Goal: Information Seeking & Learning: Check status

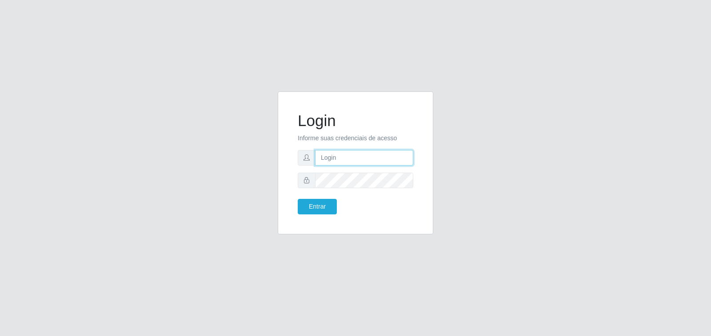
click at [347, 159] on input "text" at bounding box center [364, 158] width 98 height 16
click at [369, 160] on input "text" at bounding box center [364, 158] width 98 height 16
paste input "[PERSON_NAME][EMAIL_ADDRESS][DOMAIN_NAME]"
type input "[PERSON_NAME][EMAIL_ADDRESS][DOMAIN_NAME]"
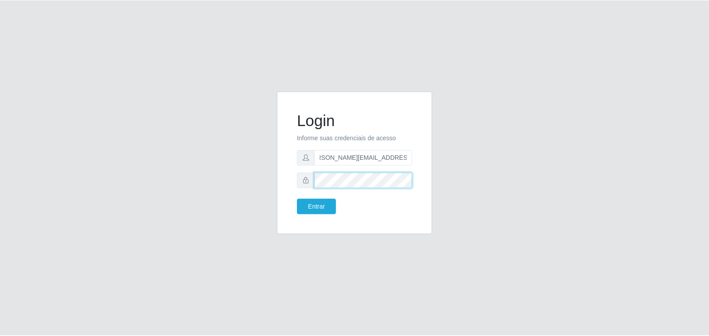
scroll to position [0, 0]
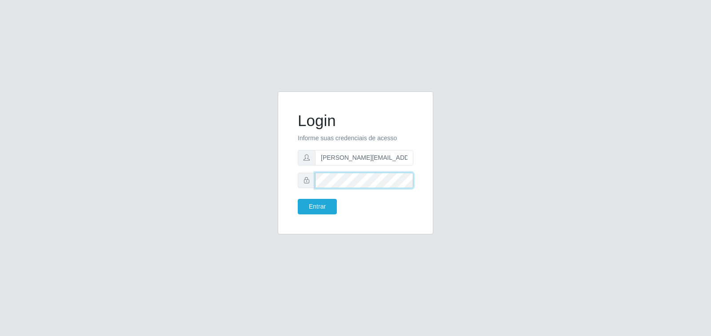
click at [298, 199] on button "Entrar" at bounding box center [317, 207] width 39 height 16
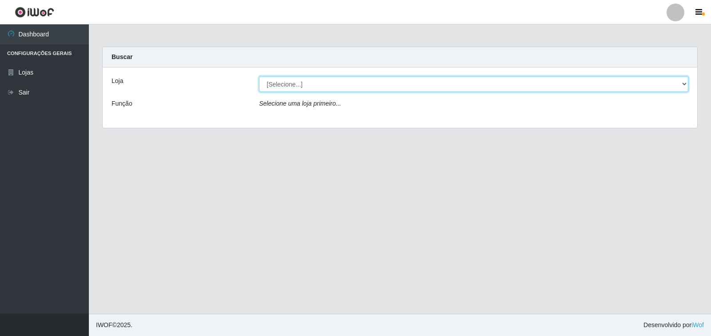
click at [683, 83] on select "[Selecione...] Extrabom - Loja 40 [GEOGRAPHIC_DATA]" at bounding box center [473, 84] width 429 height 16
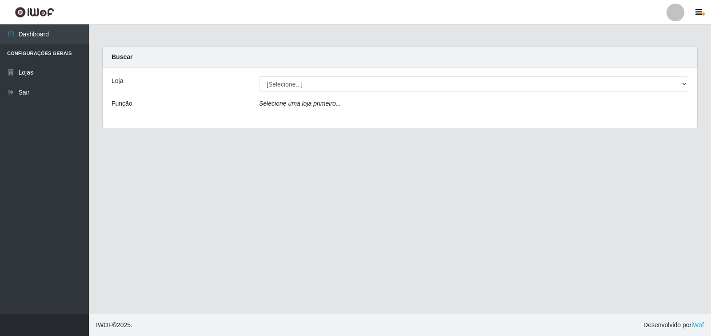
click at [596, 115] on div "Loja [Selecione...] Extrabom - Loja 40 [GEOGRAPHIC_DATA] Função Selecione uma l…" at bounding box center [400, 98] width 595 height 60
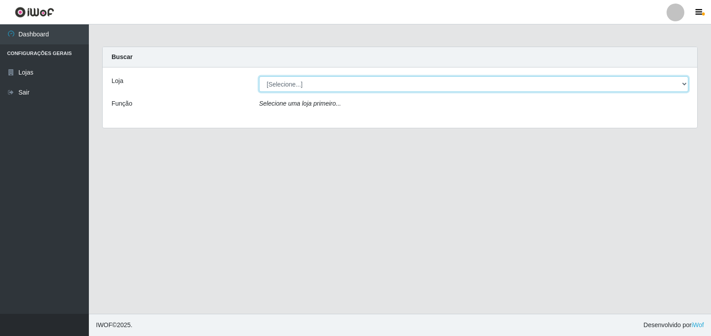
click at [668, 80] on select "[Selecione...] Extrabom - Loja 40 [GEOGRAPHIC_DATA]" at bounding box center [473, 84] width 429 height 16
select select "538"
click at [259, 76] on select "[Selecione...] Extrabom - Loja 40 [GEOGRAPHIC_DATA]" at bounding box center [473, 84] width 429 height 16
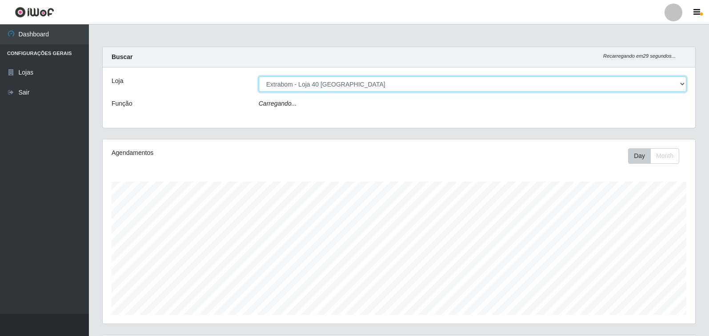
scroll to position [184, 592]
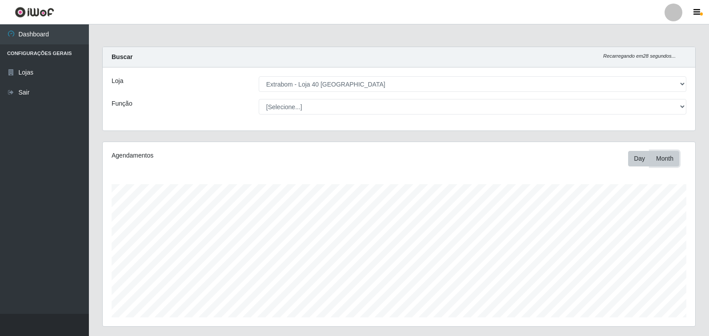
click at [669, 157] on button "Month" at bounding box center [664, 159] width 29 height 16
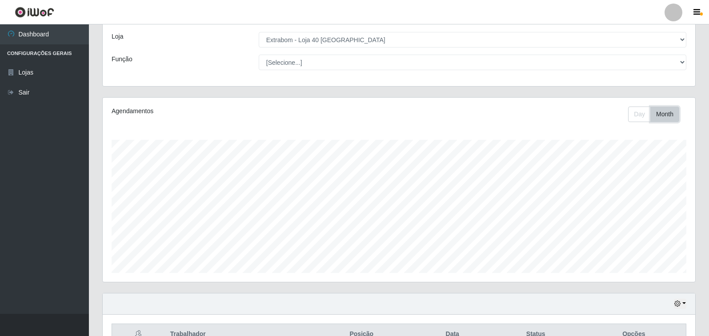
scroll to position [89, 0]
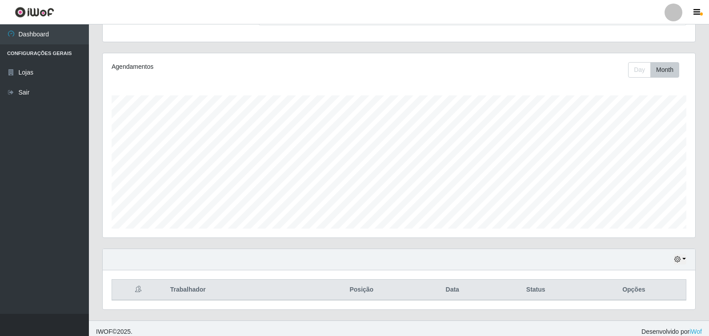
drag, startPoint x: 363, startPoint y: 296, endPoint x: 479, endPoint y: 296, distance: 115.6
click at [366, 296] on th "Posição" at bounding box center [361, 290] width 107 height 21
click at [684, 262] on button "button" at bounding box center [680, 260] width 12 height 10
click at [666, 230] on button "1 Semana" at bounding box center [651, 226] width 70 height 19
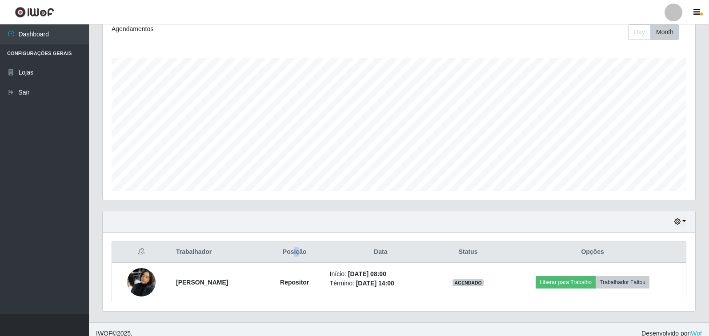
scroll to position [135, 0]
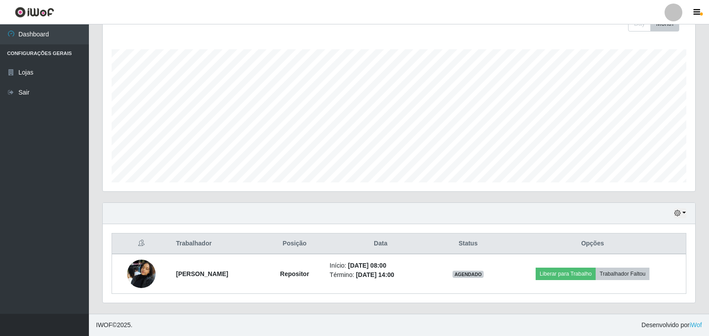
click at [234, 303] on div "Trabalhador Posição Data Status Opções [PERSON_NAME] Repositor Início: [DATE] 0…" at bounding box center [399, 263] width 592 height 79
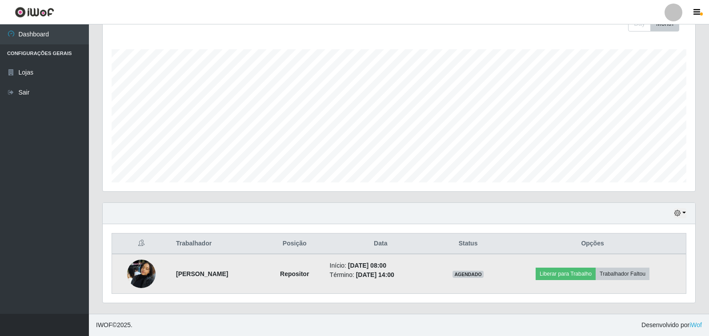
drag, startPoint x: 401, startPoint y: 265, endPoint x: 428, endPoint y: 280, distance: 30.8
click at [428, 280] on ul "Início: [DATE] 08:00 Término: [DATE] 14:00" at bounding box center [381, 270] width 102 height 19
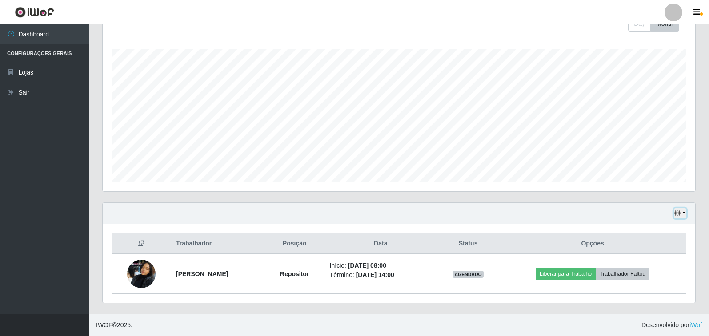
click at [680, 215] on icon "button" at bounding box center [677, 213] width 6 height 6
click at [636, 200] on button "Não encerrados" at bounding box center [651, 199] width 70 height 18
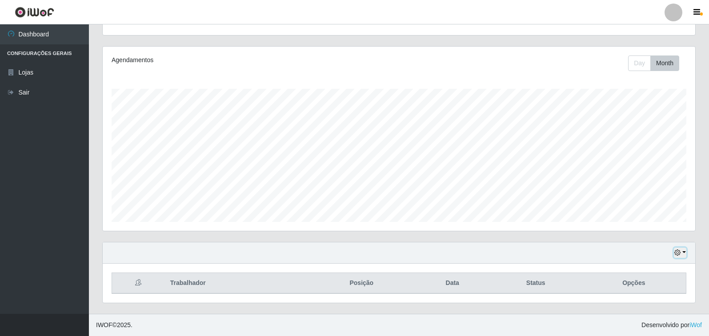
click at [685, 255] on button "button" at bounding box center [680, 253] width 12 height 10
click at [642, 224] on button "1 Semana" at bounding box center [651, 220] width 70 height 19
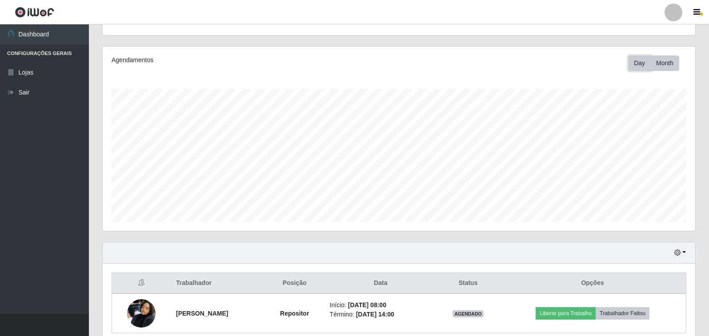
click at [637, 64] on button "Day" at bounding box center [639, 64] width 23 height 16
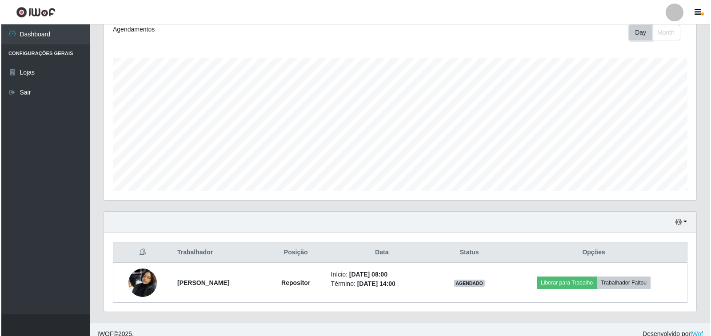
scroll to position [135, 0]
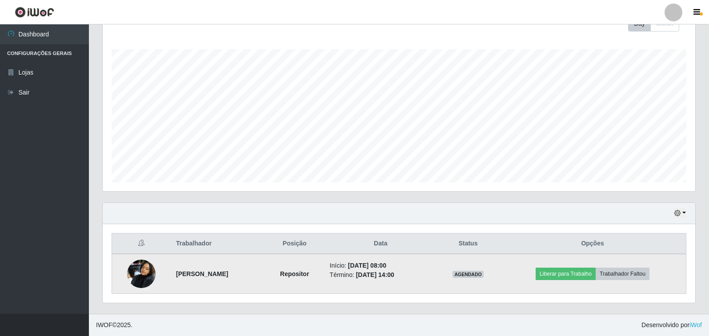
click at [134, 270] on img at bounding box center [141, 274] width 28 height 38
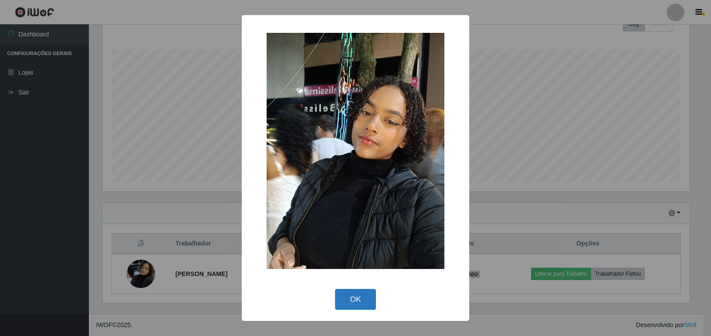
click at [359, 296] on button "OK" at bounding box center [355, 299] width 41 height 21
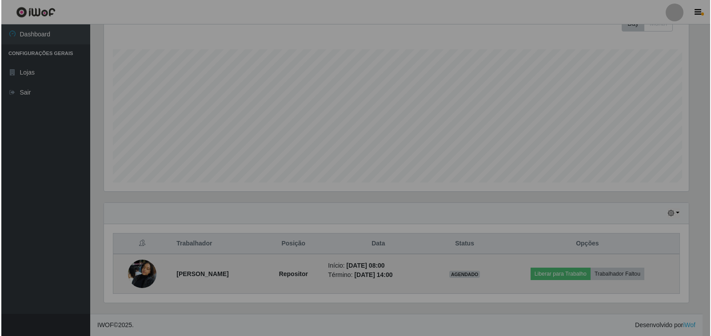
scroll to position [184, 592]
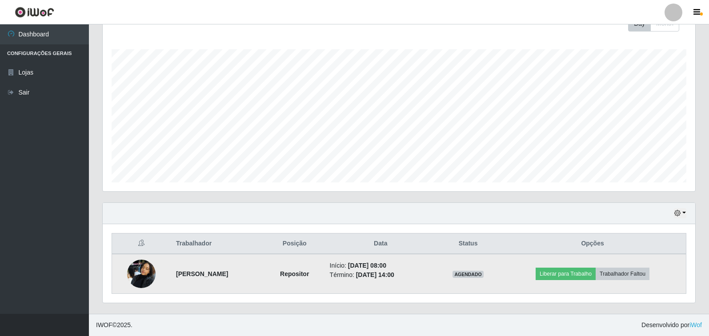
click at [138, 272] on img at bounding box center [141, 274] width 28 height 38
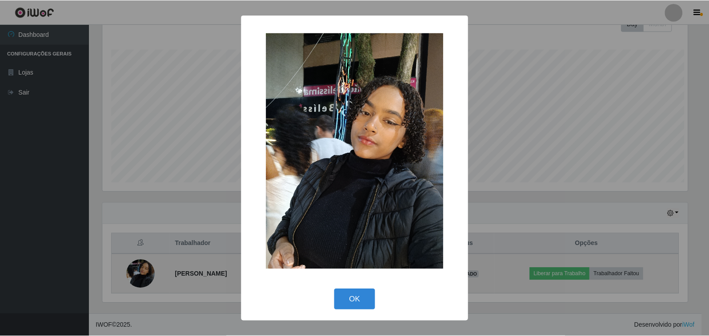
scroll to position [184, 587]
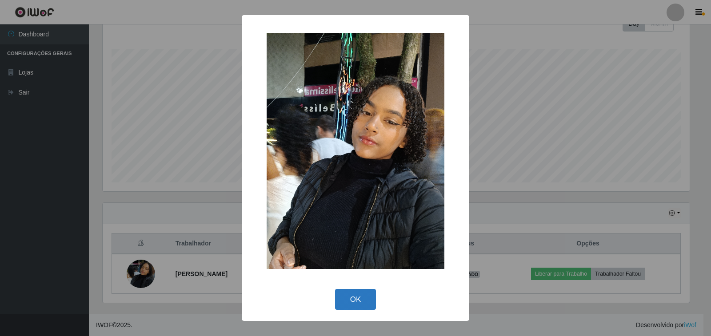
click at [350, 295] on button "OK" at bounding box center [355, 299] width 41 height 21
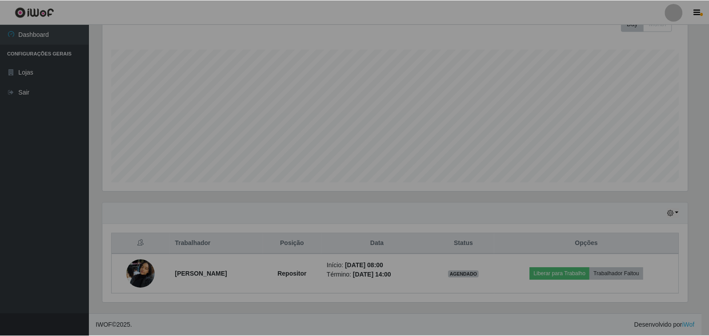
scroll to position [184, 592]
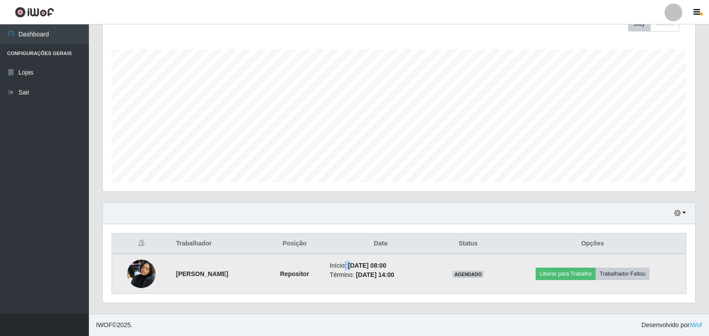
drag, startPoint x: 368, startPoint y: 265, endPoint x: 358, endPoint y: 264, distance: 9.4
click at [358, 264] on li "Início: [DATE] 08:00" at bounding box center [381, 265] width 102 height 9
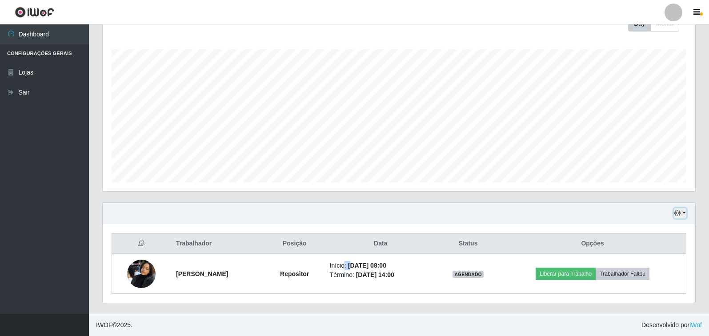
click at [677, 216] on icon "button" at bounding box center [677, 213] width 6 height 6
click at [704, 11] on button "button" at bounding box center [698, 12] width 22 height 12
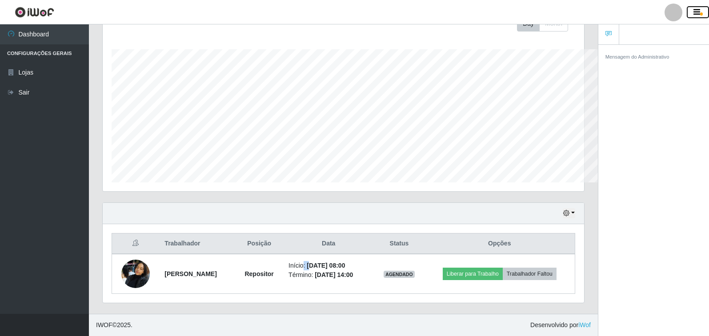
scroll to position [444245, 443948]
click at [611, 37] on link at bounding box center [608, 34] width 21 height 20
click at [668, 36] on ul at bounding box center [653, 34] width 111 height 20
click at [675, 14] on div at bounding box center [673, 13] width 18 height 18
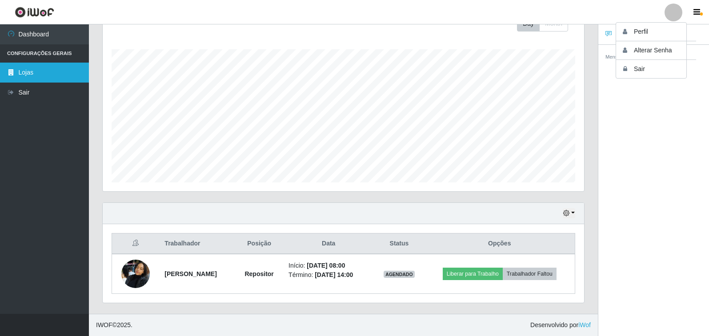
click at [19, 70] on link "Lojas" at bounding box center [44, 73] width 89 height 20
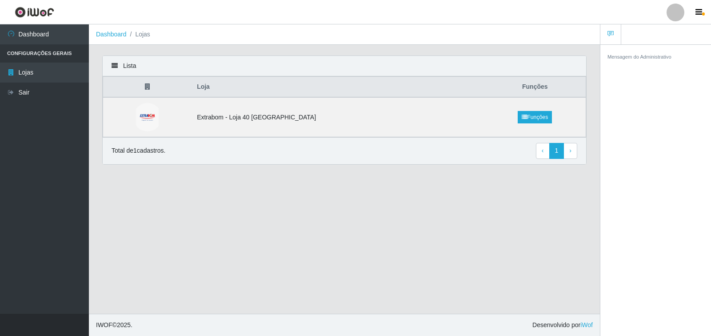
drag, startPoint x: 152, startPoint y: 87, endPoint x: 161, endPoint y: 87, distance: 9.3
click at [150, 87] on icon at bounding box center [147, 87] width 5 height 6
drag, startPoint x: 224, startPoint y: 86, endPoint x: 228, endPoint y: 86, distance: 4.5
click at [225, 86] on th "Loja" at bounding box center [338, 87] width 292 height 21
click at [529, 117] on link "Funções" at bounding box center [535, 117] width 34 height 12
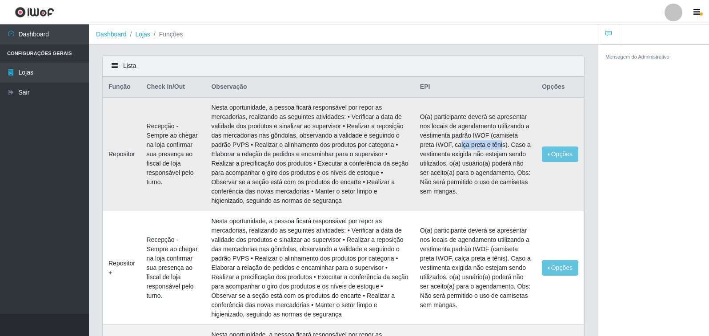
drag, startPoint x: 468, startPoint y: 143, endPoint x: 502, endPoint y: 142, distance: 33.3
click at [502, 142] on td "O(a) participante deverá se apresentar nos locais de agendamento utilizando a v…" at bounding box center [476, 154] width 122 height 114
click at [508, 148] on td "O(a) participante deverá se apresentar nos locais de agendamento utilizando a v…" at bounding box center [476, 154] width 122 height 114
click at [116, 65] on icon at bounding box center [115, 66] width 6 height 6
click at [106, 36] on link "Dashboard" at bounding box center [111, 34] width 31 height 7
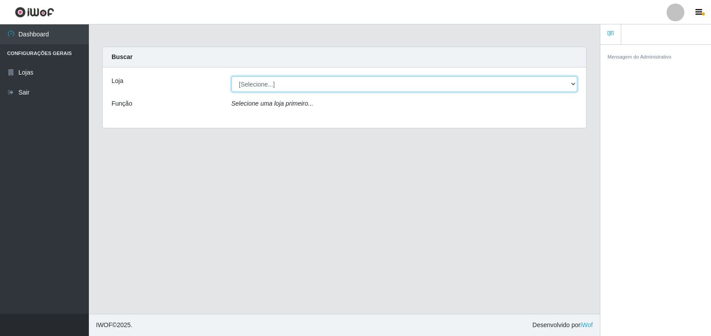
click at [323, 87] on select "[Selecione...] Extrabom - Loja 40 [GEOGRAPHIC_DATA]" at bounding box center [405, 84] width 346 height 16
select select "538"
click at [232, 76] on select "[Selecione...] Extrabom - Loja 40 [GEOGRAPHIC_DATA]" at bounding box center [405, 84] width 346 height 16
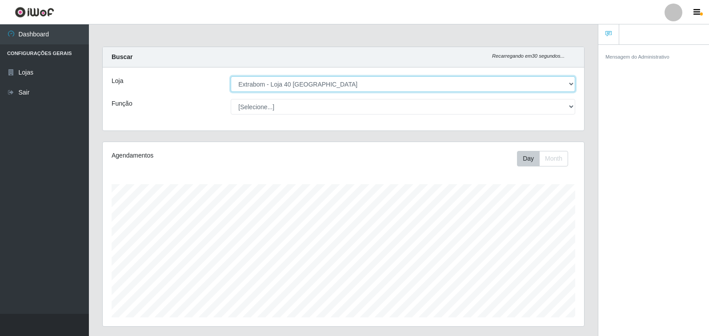
scroll to position [184, 481]
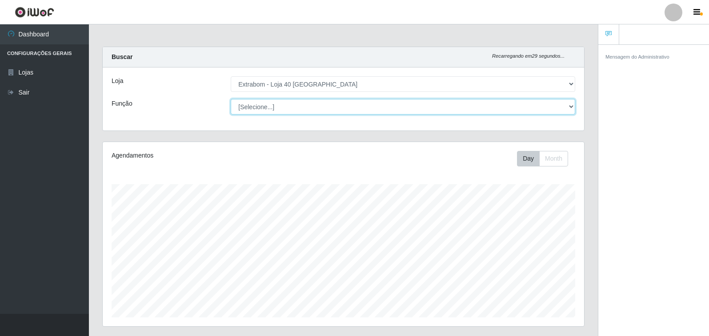
click at [280, 106] on select "[Selecione...] Repositor Repositor + Repositor ++" at bounding box center [403, 107] width 344 height 16
click at [231, 99] on select "[Selecione...] Repositor Repositor + Repositor ++" at bounding box center [403, 107] width 344 height 16
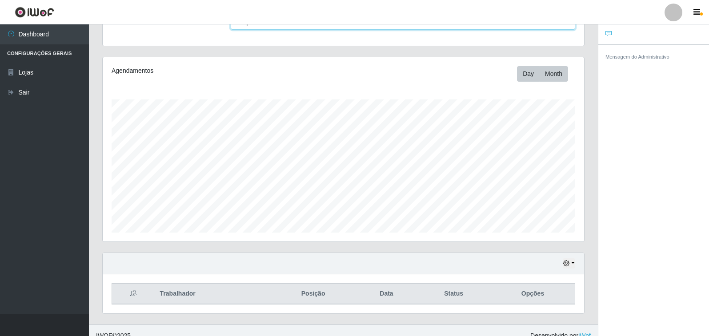
scroll to position [96, 0]
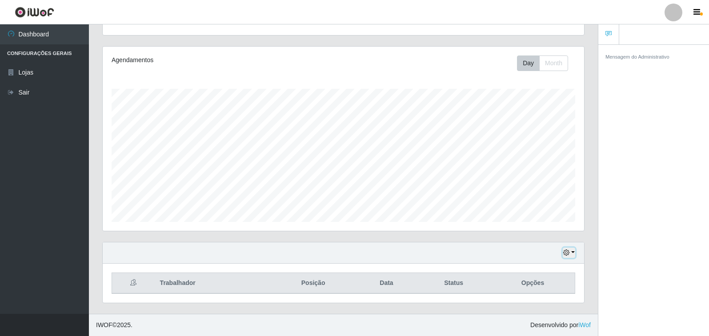
click at [572, 254] on button "button" at bounding box center [569, 253] width 12 height 10
click at [536, 220] on button "1 Semana" at bounding box center [539, 220] width 70 height 19
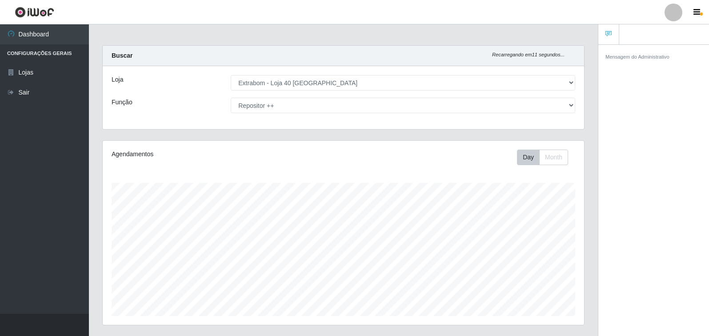
scroll to position [0, 0]
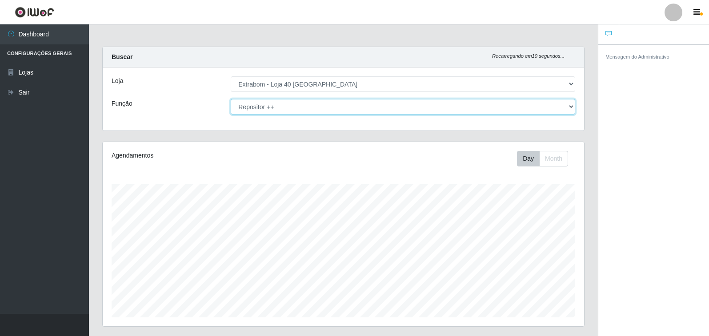
click at [354, 101] on select "[Selecione...] Repositor Repositor + Repositor ++" at bounding box center [403, 107] width 344 height 16
select select "82"
click at [231, 99] on select "[Selecione...] Repositor Repositor + Repositor ++" at bounding box center [403, 107] width 344 height 16
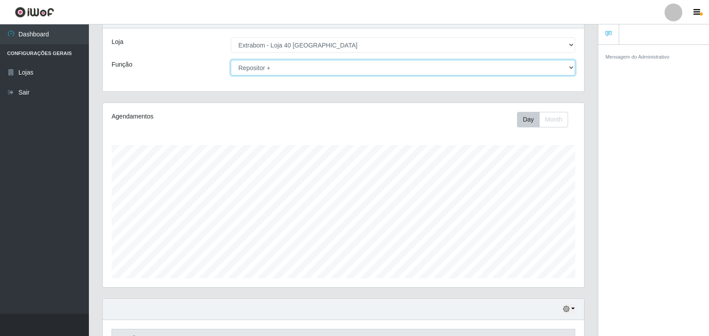
scroll to position [96, 0]
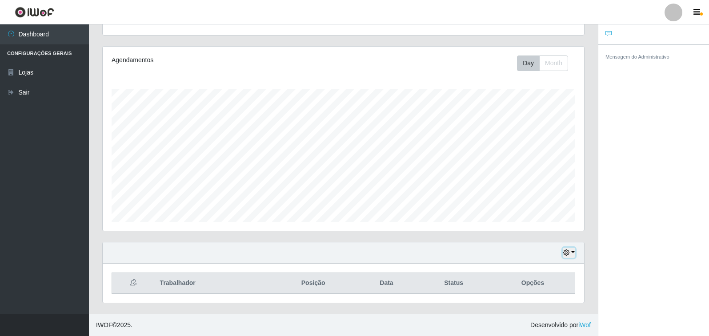
click at [572, 253] on button "button" at bounding box center [569, 253] width 12 height 10
click at [541, 202] on button "3 dias" at bounding box center [539, 201] width 70 height 19
click at [568, 261] on div "Hoje 1 dia 3 dias 1 Semana Não encerrados" at bounding box center [343, 253] width 481 height 21
click at [565, 251] on icon "button" at bounding box center [566, 253] width 6 height 6
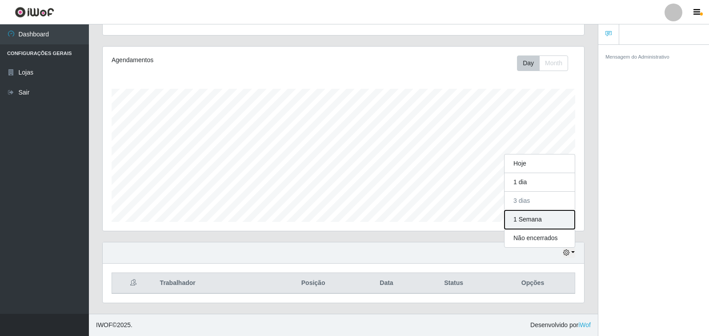
click at [523, 222] on button "1 Semana" at bounding box center [539, 220] width 70 height 19
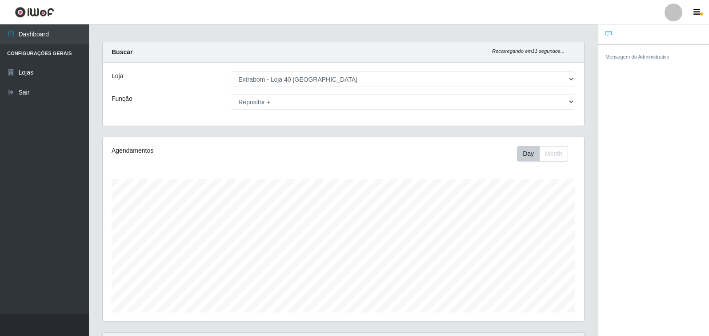
scroll to position [0, 0]
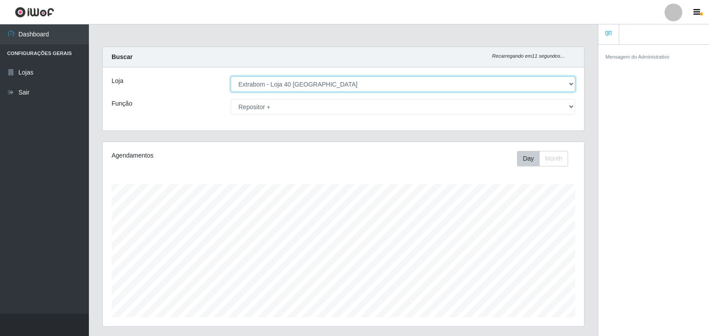
click at [451, 89] on select "[Selecione...] Extrabom - Loja 40 [GEOGRAPHIC_DATA]" at bounding box center [403, 84] width 344 height 16
click at [231, 76] on select "[Selecione...] Extrabom - Loja 40 [GEOGRAPHIC_DATA]" at bounding box center [403, 84] width 344 height 16
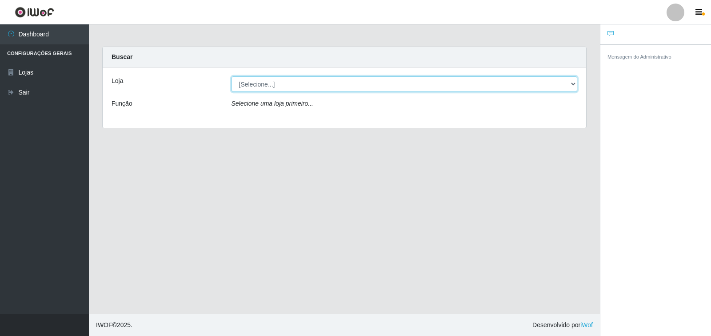
click at [384, 88] on select "[Selecione...] Extrabom - Loja 40 [GEOGRAPHIC_DATA]" at bounding box center [405, 84] width 346 height 16
select select "538"
click at [232, 76] on select "[Selecione...] Extrabom - Loja 40 [GEOGRAPHIC_DATA]" at bounding box center [405, 84] width 346 height 16
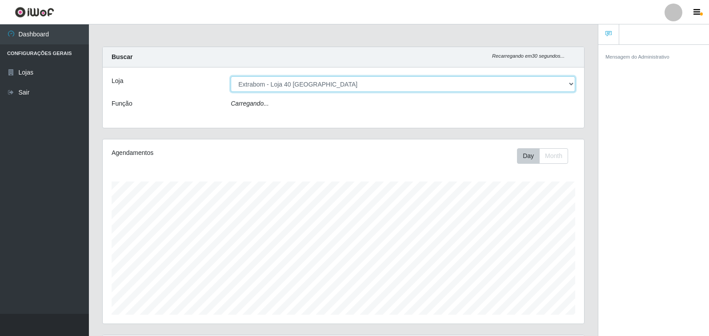
scroll to position [184, 481]
select select "82"
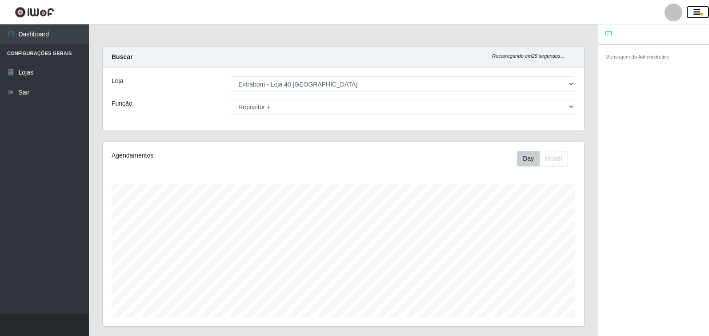
click at [696, 9] on icon "button" at bounding box center [696, 12] width 7 height 8
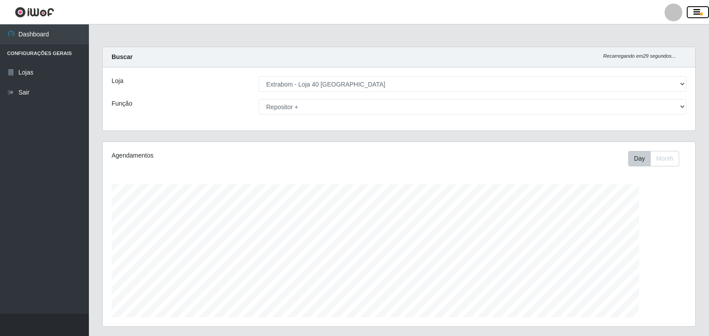
scroll to position [184, 592]
click at [702, 9] on button "button" at bounding box center [698, 12] width 22 height 12
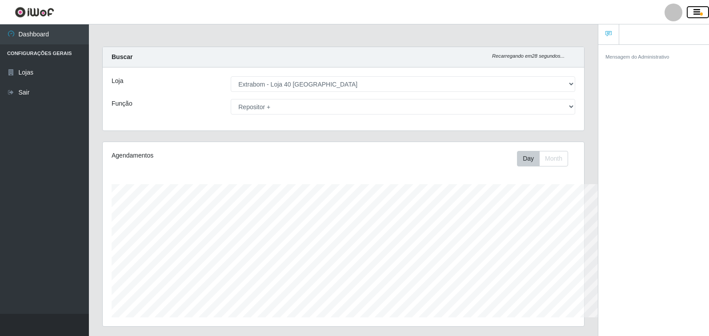
scroll to position [184, 481]
click at [702, 9] on button "button" at bounding box center [698, 12] width 22 height 12
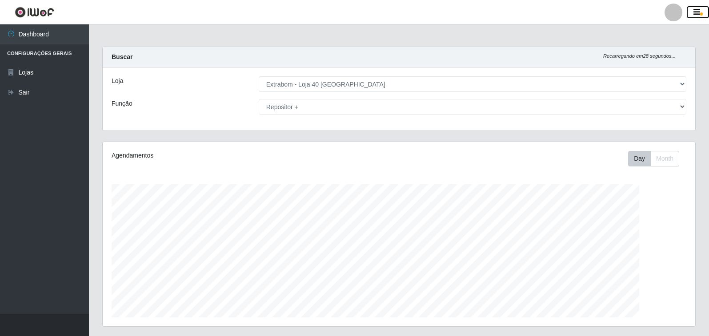
scroll to position [184, 592]
click at [512, 50] on div "Buscar Recarregando em 27 segundos..." at bounding box center [399, 57] width 592 height 20
